Goal: Obtain resource: Obtain resource

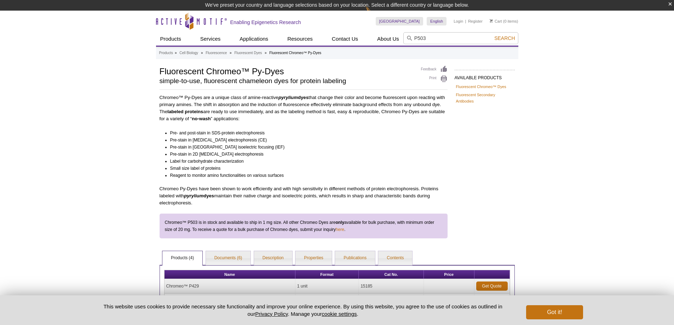
type input "P503"
click at [492, 35] on button "Search" at bounding box center [504, 38] width 25 height 6
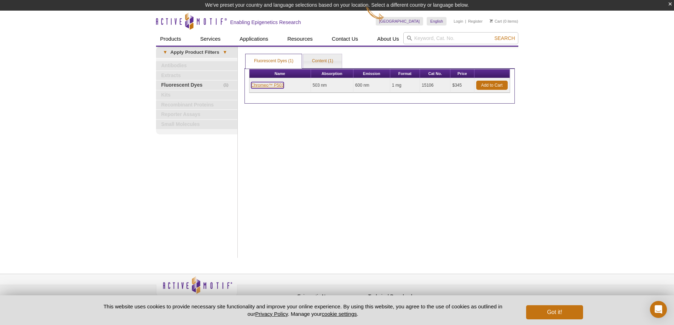
click at [278, 86] on link "Chromeo™ P503" at bounding box center [267, 85] width 33 height 6
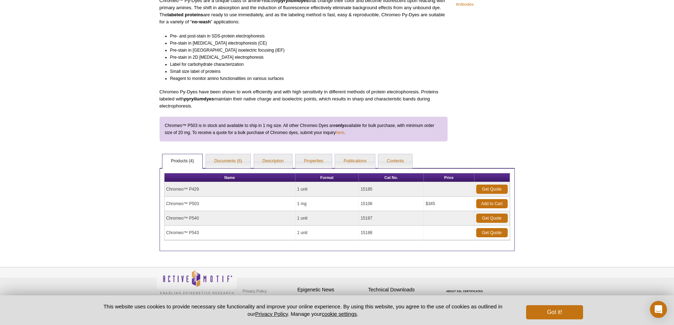
scroll to position [90, 0]
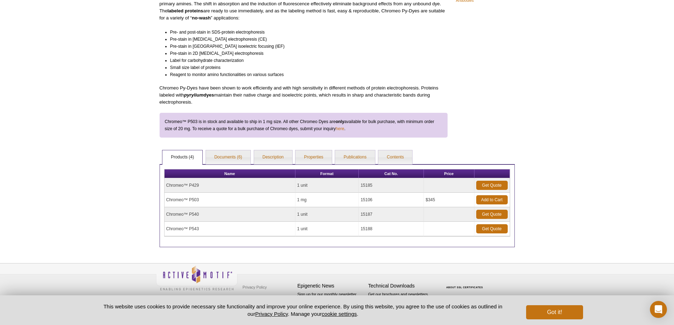
click at [173, 187] on td "Chromeo™ P429" at bounding box center [230, 185] width 131 height 15
click at [225, 159] on link "Documents (6)" at bounding box center [228, 157] width 45 height 14
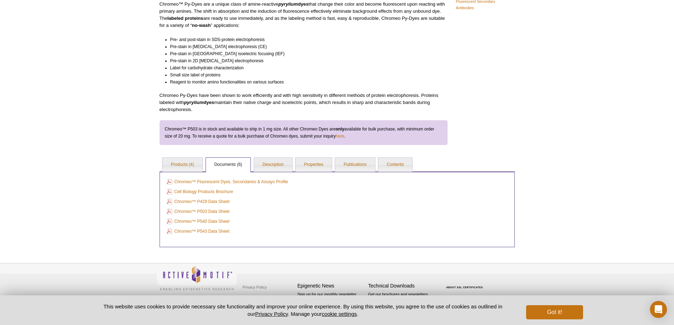
scroll to position [83, 0]
click at [224, 182] on link "Chromeo™ Fluorescent Dyes, Secondaries & Assays Profile" at bounding box center [227, 182] width 121 height 8
click at [222, 210] on link "Chromeo™ P503 Data Sheet" at bounding box center [198, 212] width 63 height 8
